Goal: Transaction & Acquisition: Purchase product/service

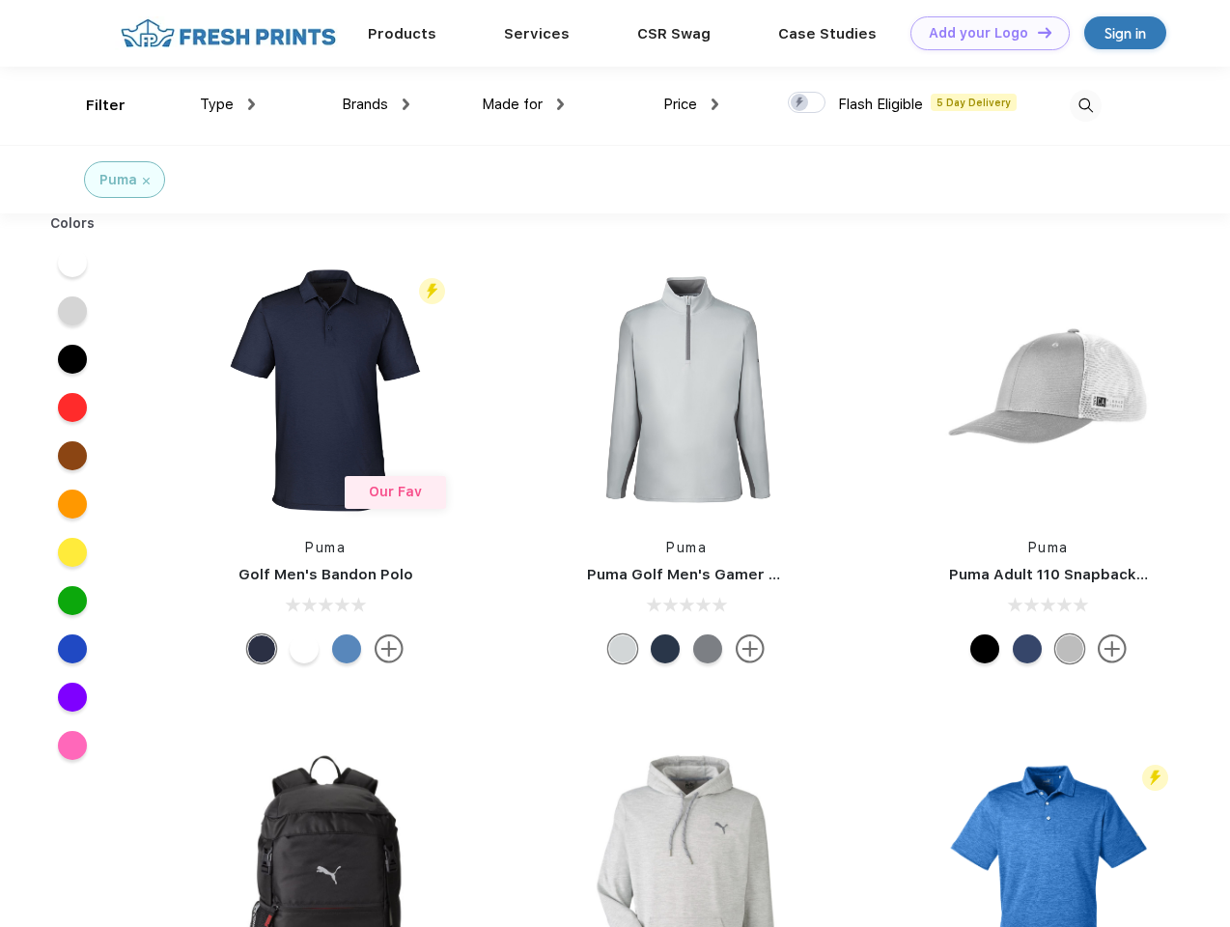
click at [983, 33] on link "Add your Logo Design Tool" at bounding box center [990, 33] width 159 height 34
click at [0, 0] on div "Design Tool" at bounding box center [0, 0] width 0 height 0
click at [1036, 32] on link "Add your Logo Design Tool" at bounding box center [990, 33] width 159 height 34
click at [93, 105] on div "Filter" at bounding box center [106, 106] width 40 height 22
click at [228, 104] on span "Type" at bounding box center [217, 104] width 34 height 17
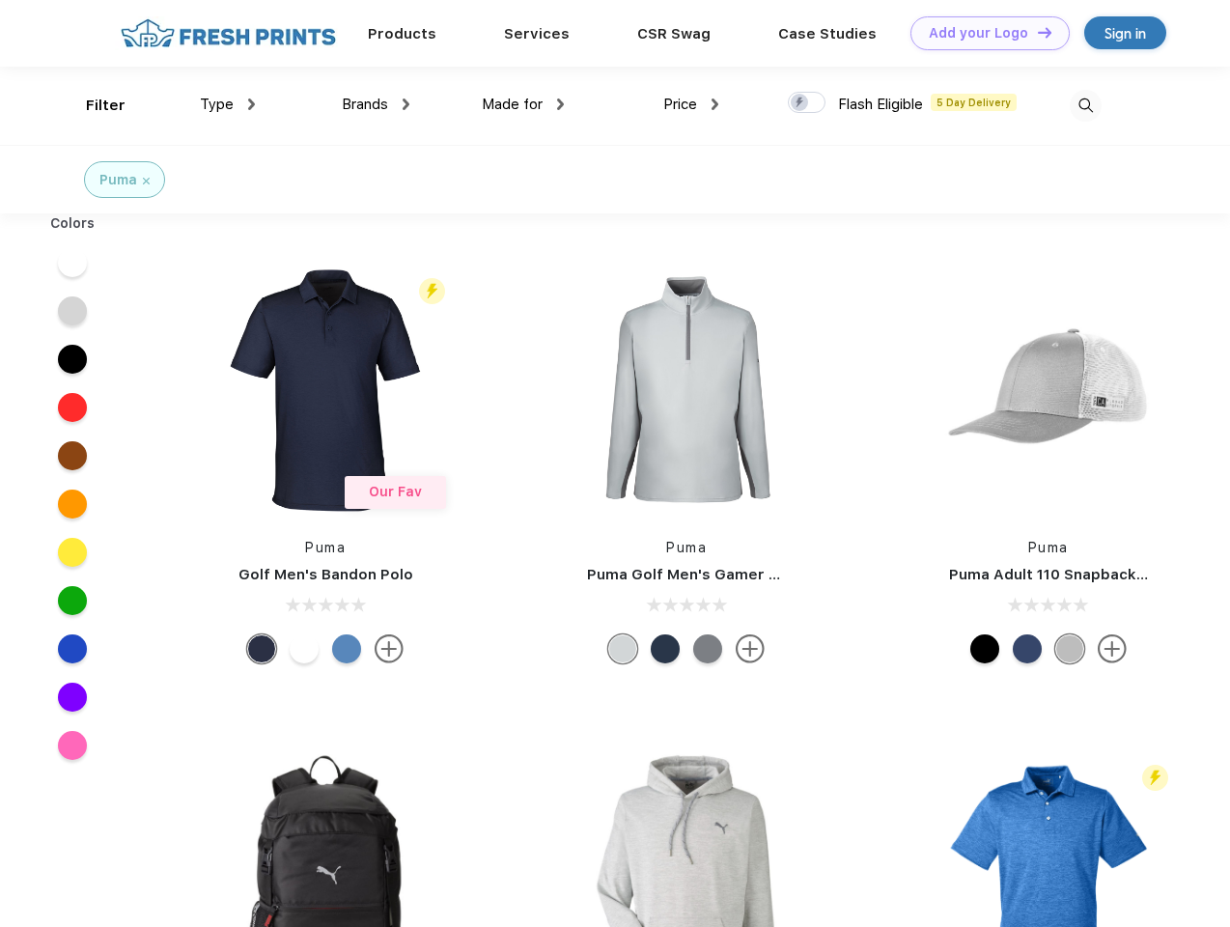
click at [376, 104] on span "Brands" at bounding box center [365, 104] width 46 height 17
click at [523, 104] on span "Made for" at bounding box center [512, 104] width 61 height 17
click at [692, 104] on span "Price" at bounding box center [681, 104] width 34 height 17
click at [807, 103] on div at bounding box center [807, 102] width 38 height 21
click at [801, 103] on input "checkbox" at bounding box center [794, 97] width 13 height 13
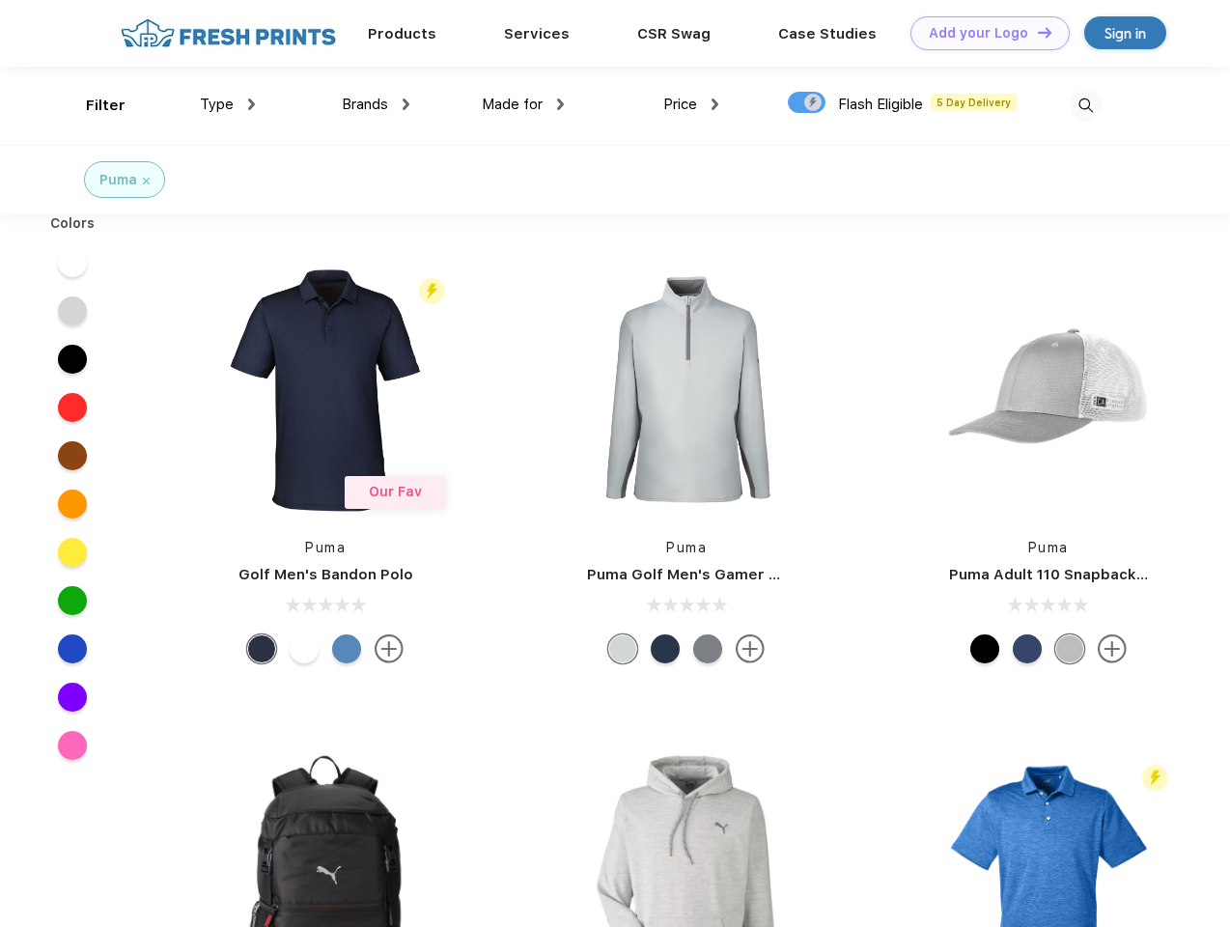
click at [1086, 105] on img at bounding box center [1086, 106] width 32 height 32
